Goal: Transaction & Acquisition: Purchase product/service

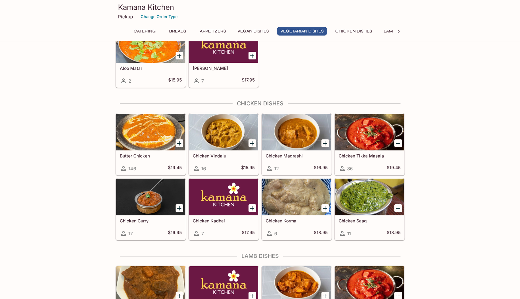
scroll to position [1041, 0]
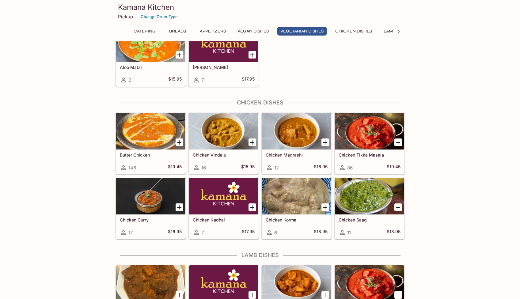
click at [367, 155] on h5 "Chicken Tikka Masala" at bounding box center [370, 154] width 62 height 5
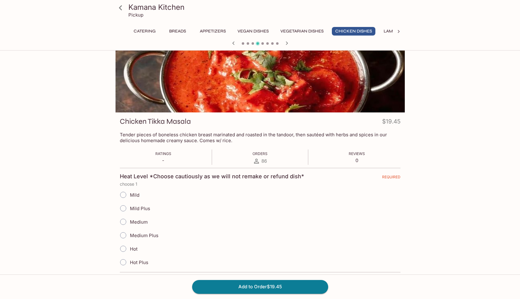
scroll to position [25, 0]
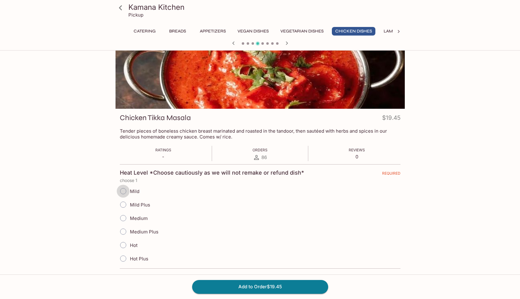
click at [123, 190] on input "Mild" at bounding box center [123, 191] width 13 height 13
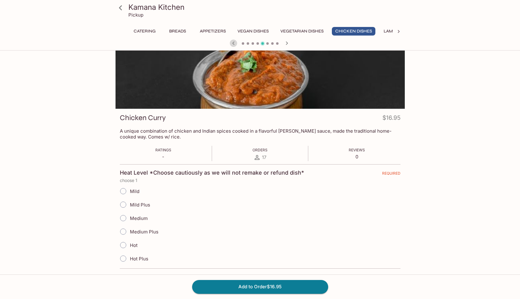
click at [233, 43] on icon "button" at bounding box center [233, 42] width 2 height 3
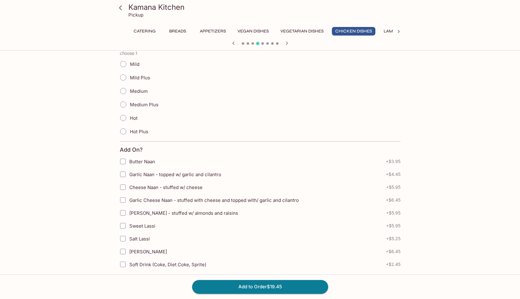
scroll to position [154, 0]
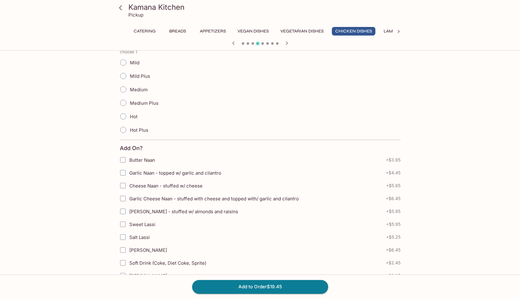
click at [123, 174] on input "Garlic Naan - topped w/ garlic and cilantro" at bounding box center [123, 173] width 12 height 12
click at [123, 173] on input "Garlic Naan - topped w/ garlic and cilantro" at bounding box center [123, 173] width 12 height 12
checkbox input "false"
click at [242, 286] on button "Add to Order $19.45" at bounding box center [260, 286] width 136 height 13
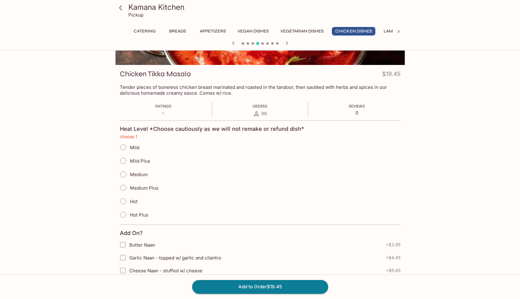
scroll to position [0, 0]
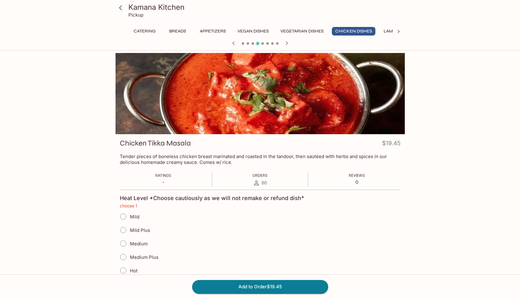
click at [297, 32] on button "Vegetarian Dishes" at bounding box center [302, 31] width 50 height 9
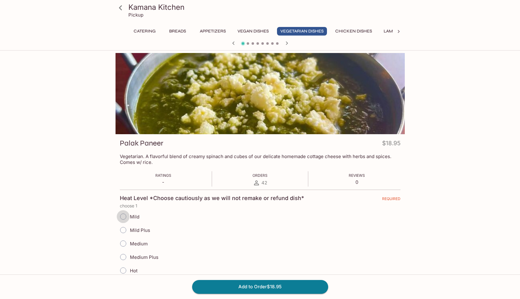
click at [121, 217] on input "Mild" at bounding box center [123, 216] width 13 height 13
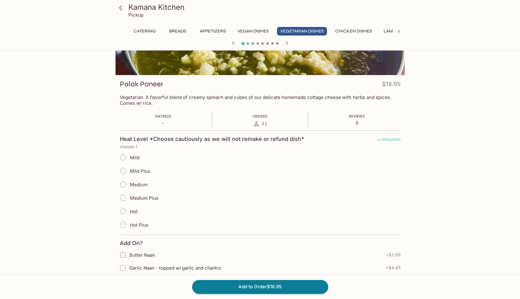
scroll to position [60, 0]
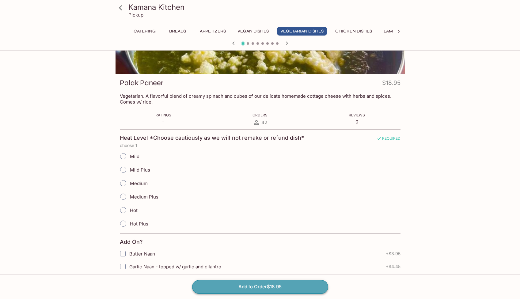
click at [246, 287] on button "Add to Order $18.95" at bounding box center [260, 286] width 136 height 13
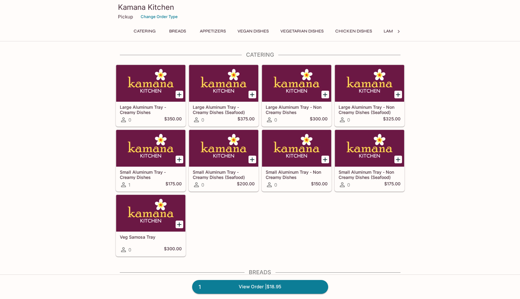
click at [173, 32] on button "Breads" at bounding box center [178, 31] width 28 height 9
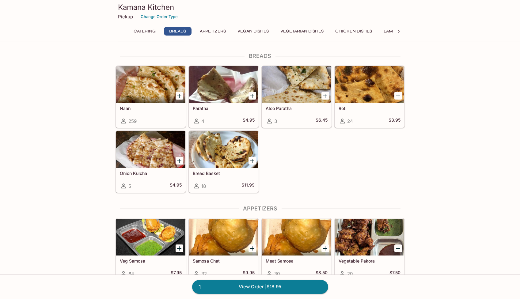
scroll to position [217, 0]
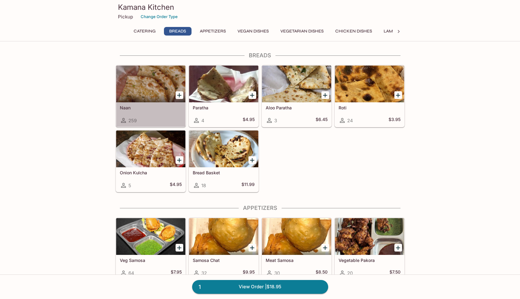
click at [126, 108] on h5 "Naan" at bounding box center [151, 107] width 62 height 5
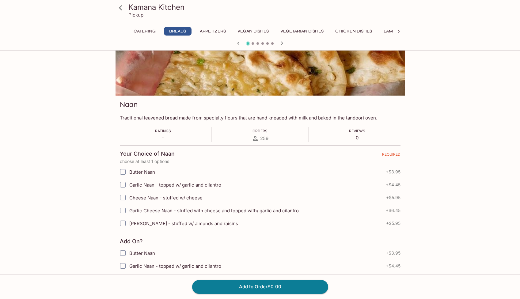
scroll to position [46, 0]
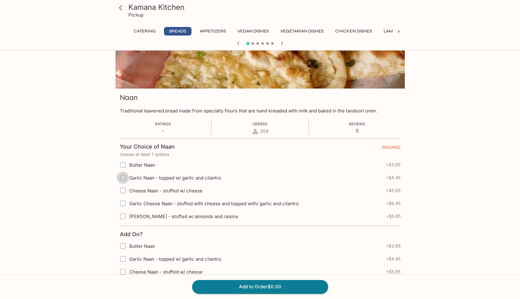
click at [123, 177] on input "Garlic Naan - topped w/ garlic and cilantro" at bounding box center [123, 178] width 12 height 12
checkbox input "true"
click at [264, 286] on button "Add to Order $4.45" at bounding box center [260, 286] width 136 height 13
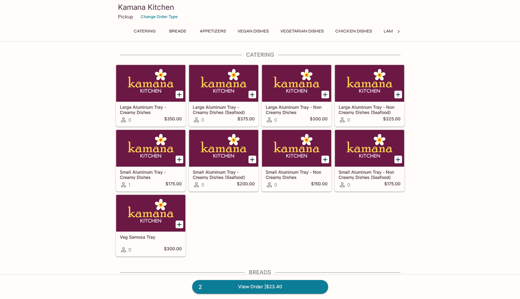
click at [399, 32] on icon at bounding box center [399, 32] width 6 height 6
click at [367, 30] on button "Desserts" at bounding box center [365, 31] width 28 height 9
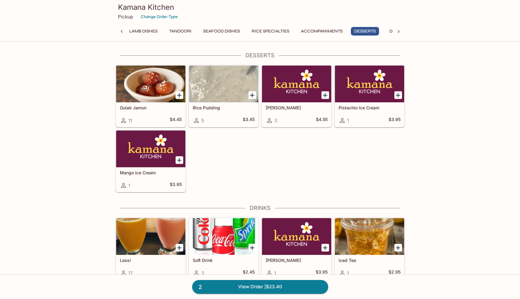
scroll to position [1951, 0]
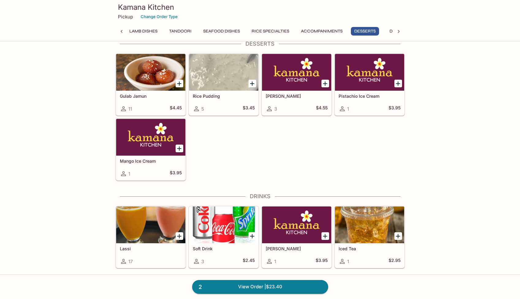
click at [147, 245] on div "Lassi 17" at bounding box center [150, 256] width 69 height 25
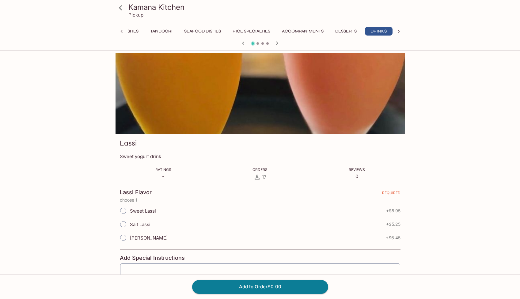
scroll to position [0, 278]
click at [125, 238] on input "[PERSON_NAME]" at bounding box center [123, 238] width 13 height 13
radio input "true"
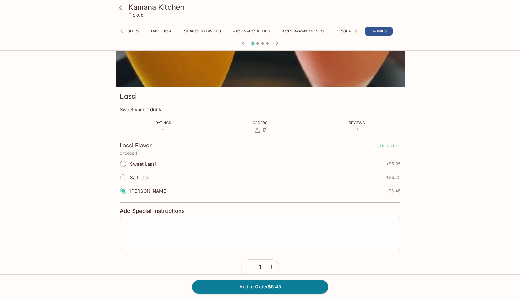
scroll to position [51, 0]
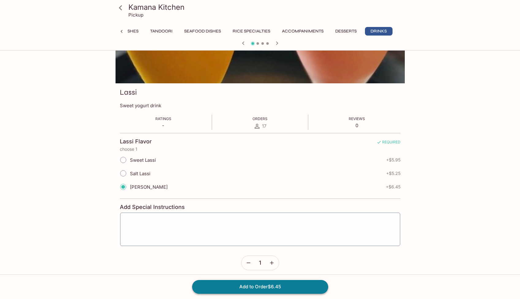
click at [246, 287] on button "Add to Order $6.45" at bounding box center [260, 286] width 136 height 13
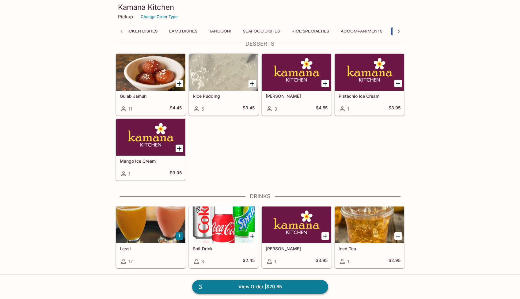
scroll to position [0, 246]
click at [227, 287] on link "3 View Order | $29.85" at bounding box center [260, 286] width 136 height 13
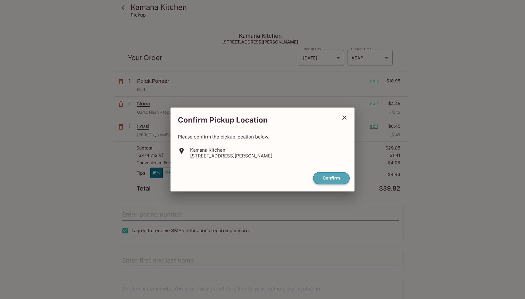
click at [333, 179] on button "Confirm" at bounding box center [331, 178] width 36 height 12
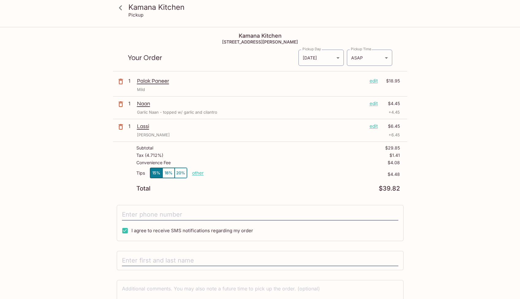
click at [121, 8] on icon at bounding box center [120, 7] width 11 height 11
